Goal: Information Seeking & Learning: Find specific fact

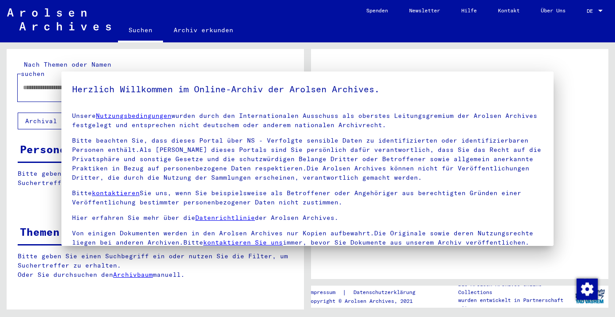
type input "**********"
click at [251, 79] on mat-dialog-container "Herzlich Willkommen im Online-Archiv der Arolsen Archives. Unsere Nutzungsbedin…" at bounding box center [307, 159] width 492 height 175
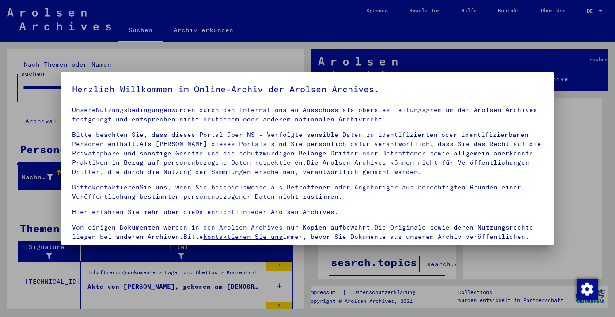
scroll to position [76, 0]
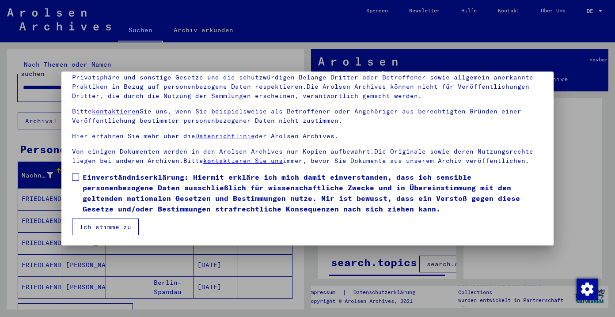
click at [73, 175] on span at bounding box center [75, 177] width 7 height 7
click at [109, 226] on button "Ich stimme zu" at bounding box center [105, 227] width 67 height 17
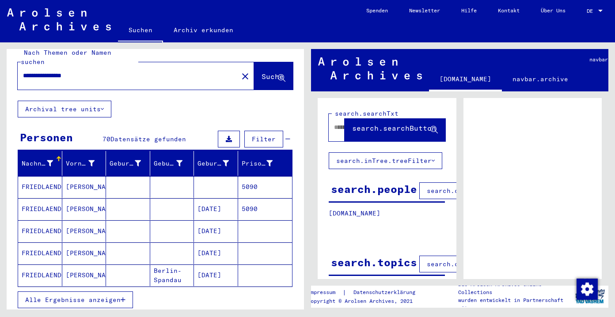
scroll to position [27, 0]
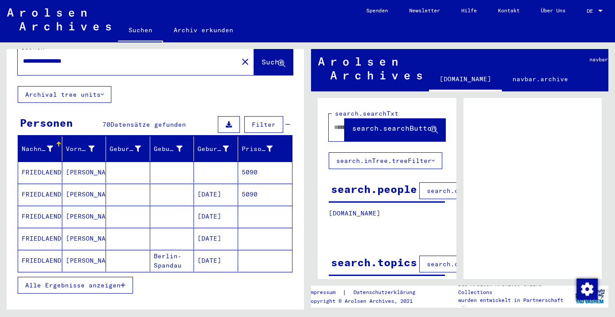
click at [95, 282] on span "Alle Ergebnisse anzeigen" at bounding box center [72, 286] width 95 height 8
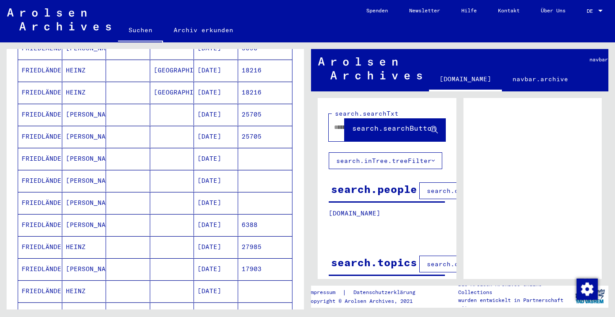
scroll to position [407, 0]
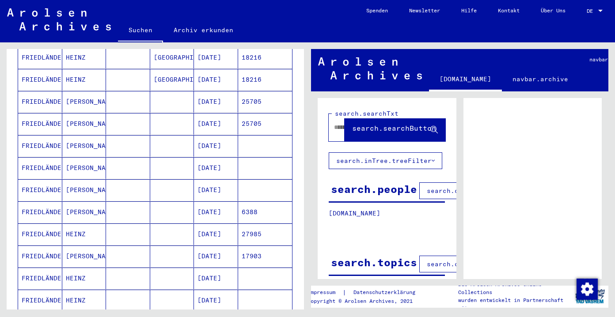
click at [37, 179] on mat-cell "FRIEDLÄNDER" at bounding box center [40, 190] width 44 height 22
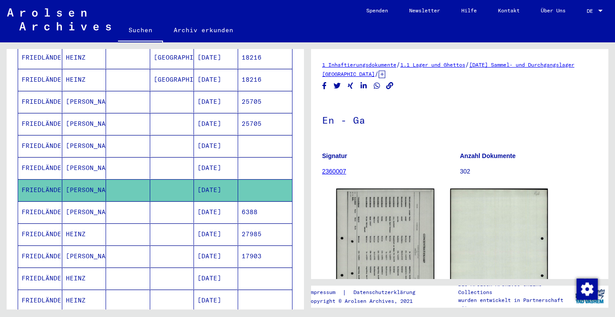
scroll to position [97, 0]
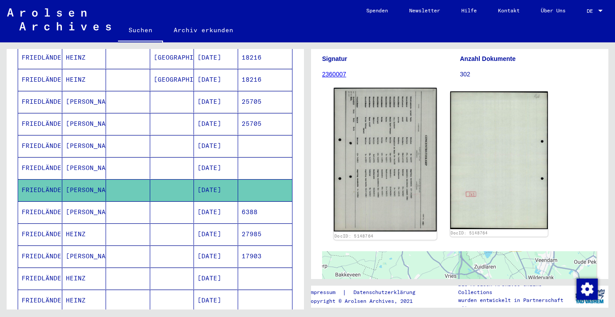
click at [394, 163] on img at bounding box center [385, 160] width 103 height 144
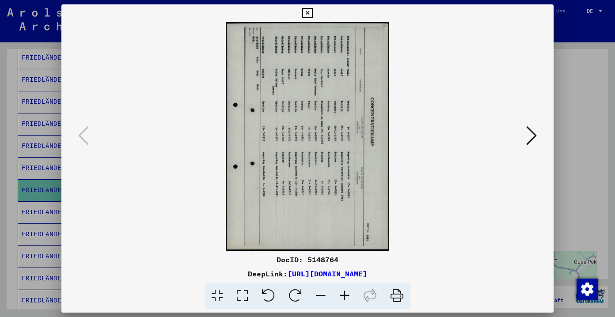
click at [271, 295] on icon at bounding box center [268, 296] width 27 height 27
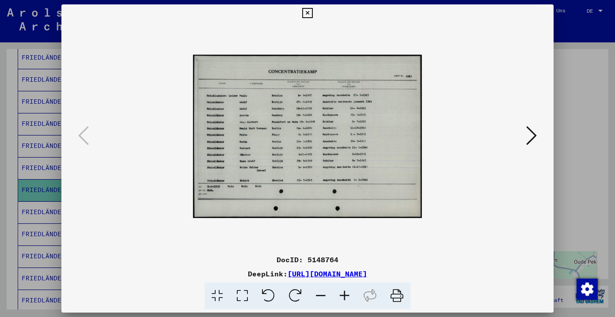
click at [349, 290] on icon at bounding box center [345, 296] width 24 height 27
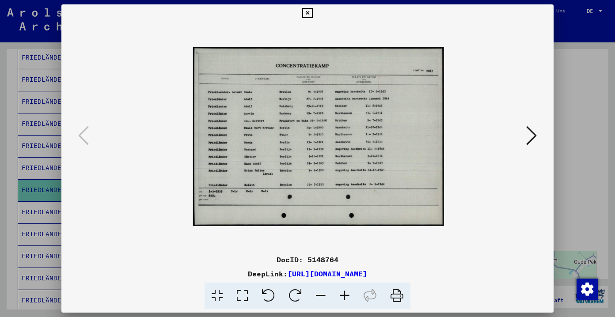
click at [349, 290] on icon at bounding box center [345, 296] width 24 height 27
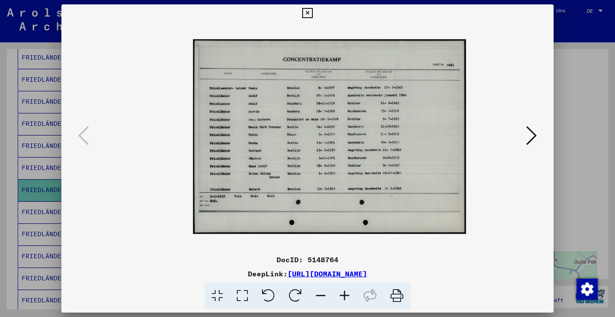
click at [348, 290] on icon at bounding box center [345, 296] width 24 height 27
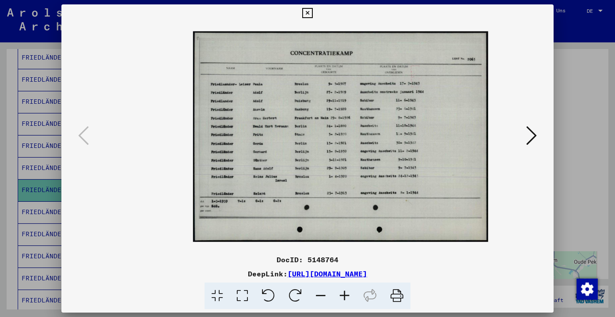
click at [348, 290] on icon at bounding box center [345, 296] width 24 height 27
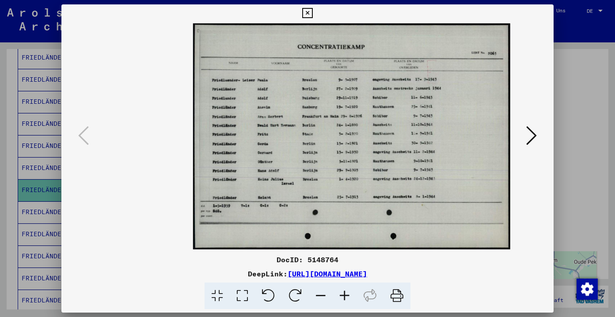
click at [348, 290] on icon at bounding box center [345, 296] width 24 height 27
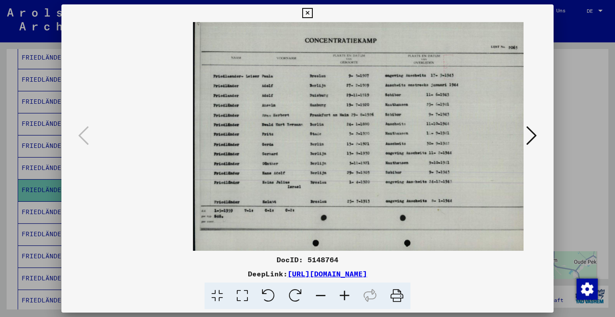
click at [347, 290] on icon at bounding box center [345, 296] width 24 height 27
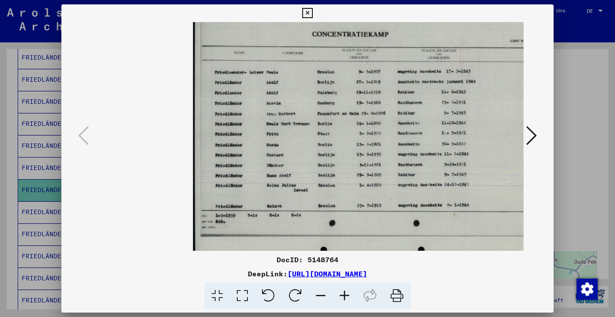
click at [347, 290] on icon at bounding box center [345, 296] width 24 height 27
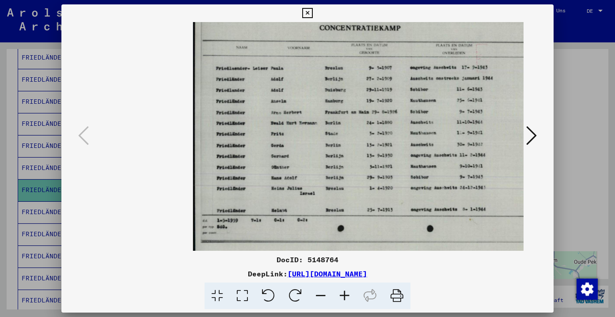
click at [347, 290] on icon at bounding box center [345, 296] width 24 height 27
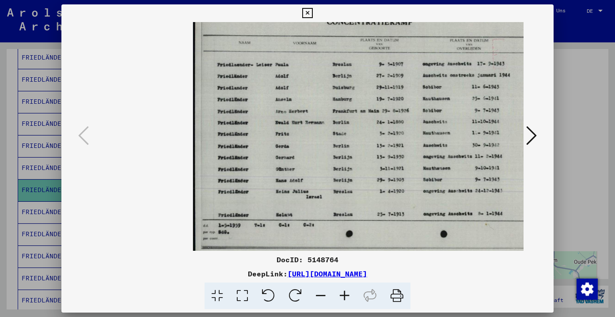
click at [347, 290] on icon at bounding box center [345, 296] width 24 height 27
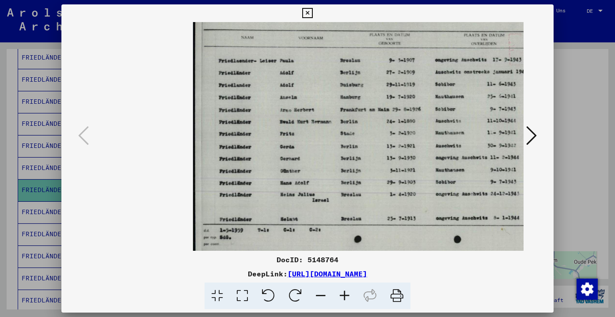
click at [347, 290] on icon at bounding box center [345, 296] width 24 height 27
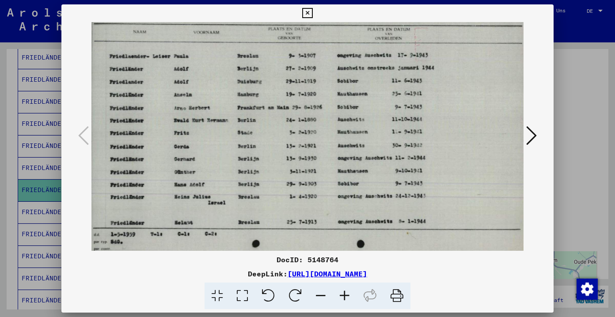
scroll to position [0, 113]
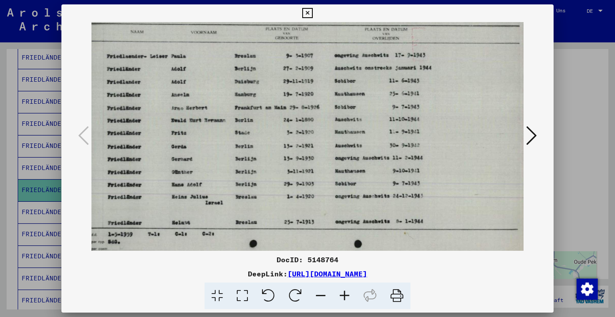
drag, startPoint x: 476, startPoint y: 161, endPoint x: 363, endPoint y: 161, distance: 113.2
click at [313, 14] on icon at bounding box center [307, 13] width 10 height 11
